Goal: Task Accomplishment & Management: Manage account settings

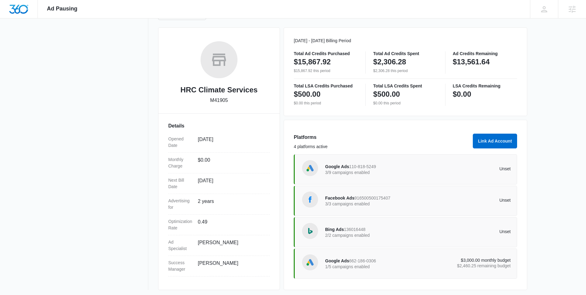
scroll to position [79, 0]
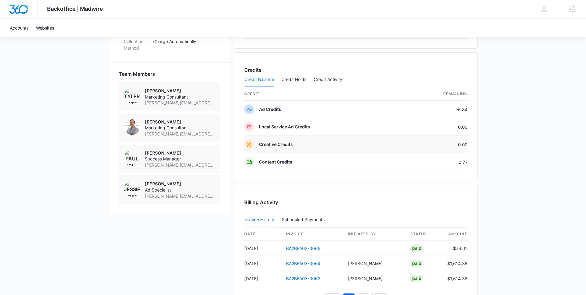
scroll to position [517, 0]
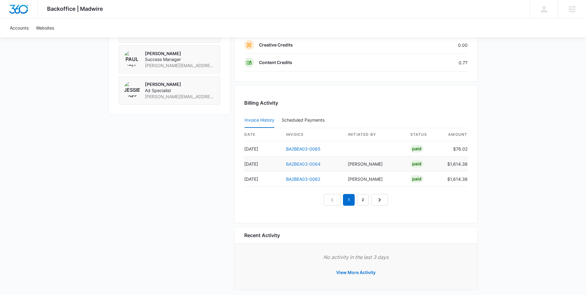
click at [298, 165] on link "BA2BEA03-0064" at bounding box center [303, 163] width 34 height 5
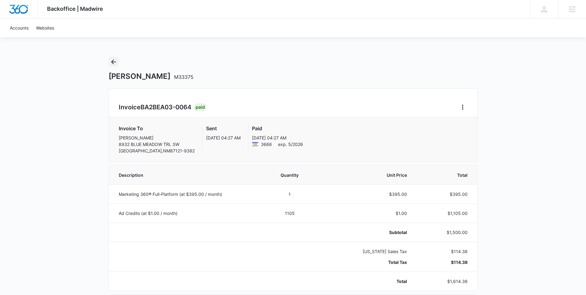
click at [115, 61] on icon "Back" at bounding box center [113, 61] width 7 height 7
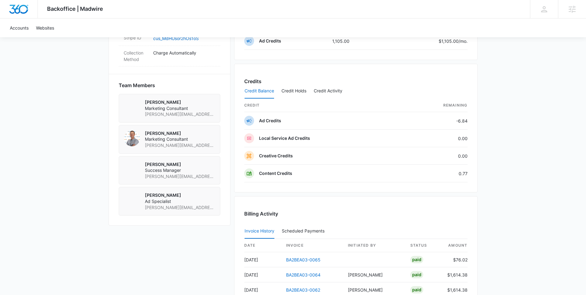
scroll to position [504, 0]
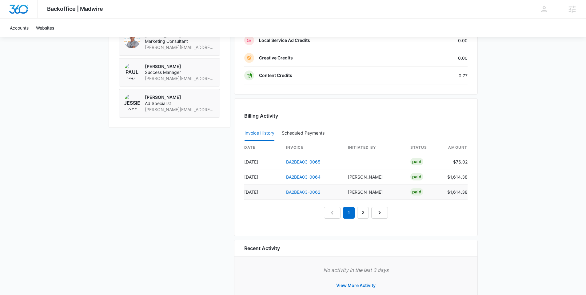
click at [311, 193] on link "BA2BEA03-0062" at bounding box center [303, 191] width 34 height 5
click at [297, 191] on link "BA2BEA03-0062" at bounding box center [303, 191] width 34 height 5
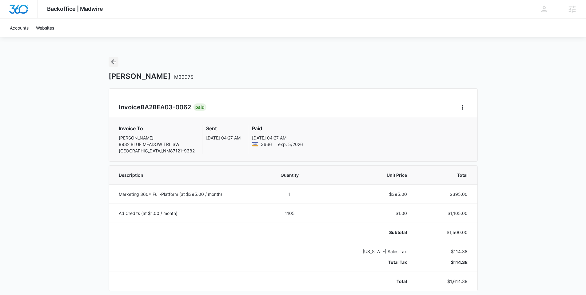
click at [113, 62] on icon "Back" at bounding box center [113, 61] width 7 height 7
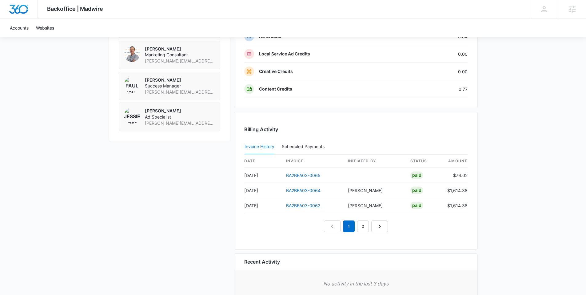
scroll to position [524, 0]
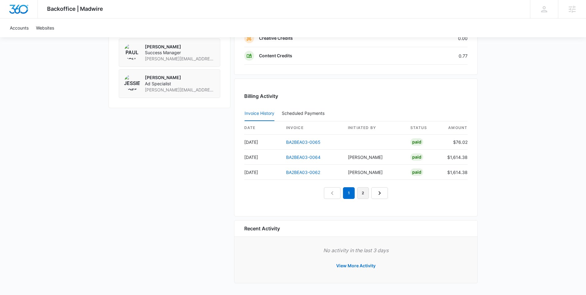
click at [362, 193] on link "2" at bounding box center [363, 193] width 12 height 12
click at [302, 156] on link "BA2BEA03-0059" at bounding box center [303, 156] width 34 height 5
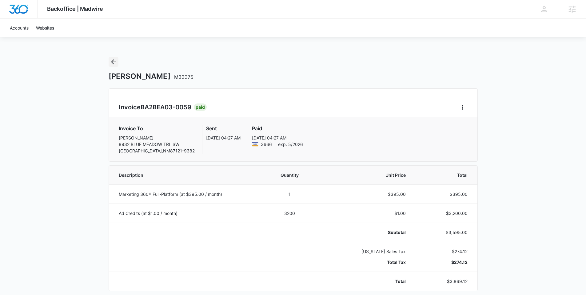
click at [115, 62] on icon "Back" at bounding box center [113, 61] width 7 height 7
